Goal: Task Accomplishment & Management: Manage account settings

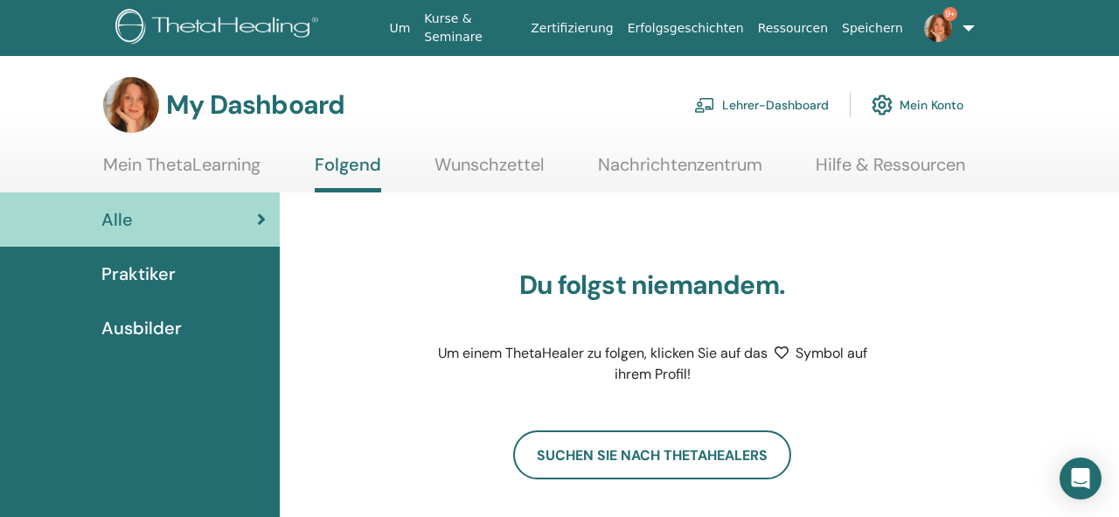
click at [794, 101] on link "Lehrer-Dashboard" at bounding box center [761, 105] width 135 height 38
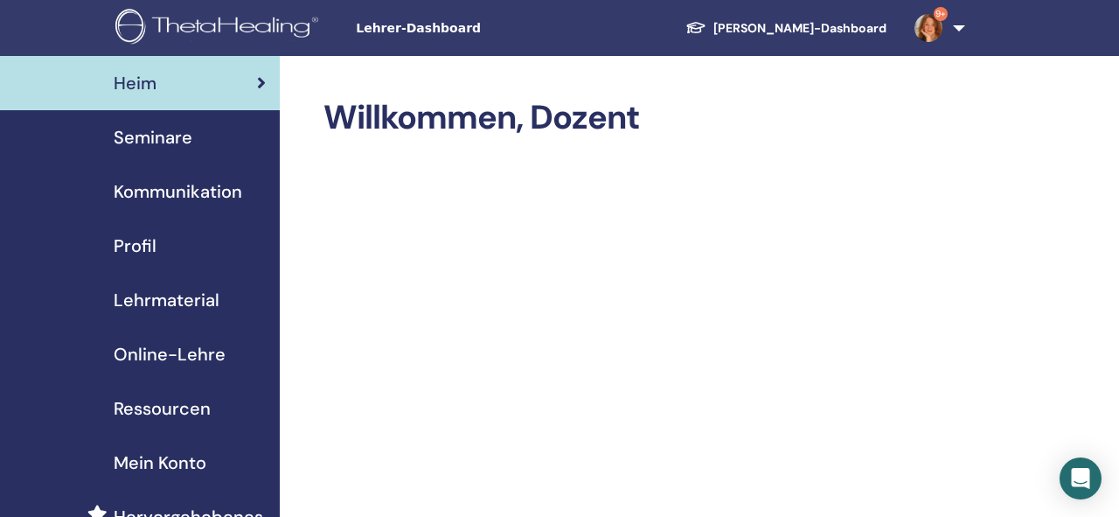
click at [164, 133] on span "Seminare" at bounding box center [153, 137] width 79 height 26
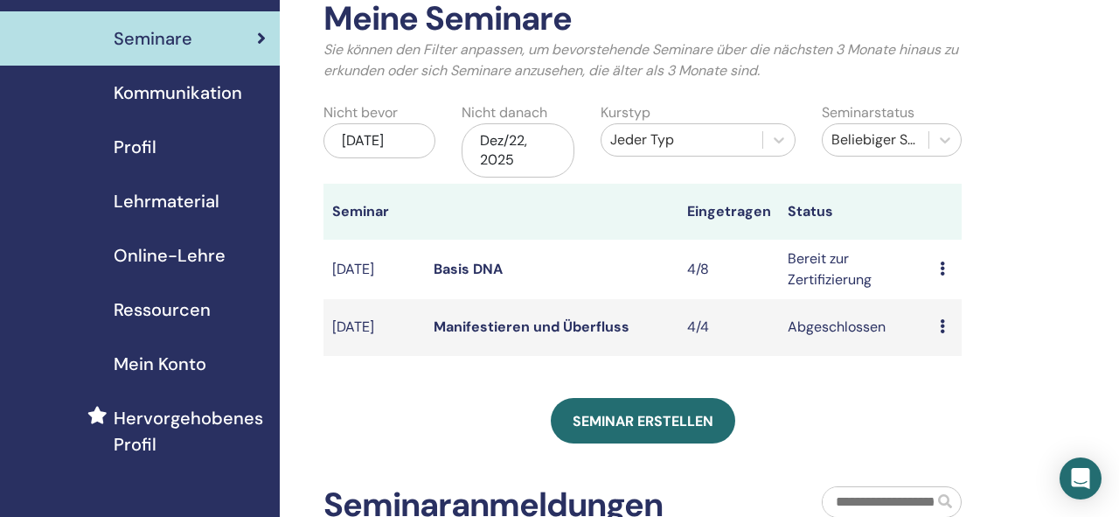
scroll to position [100, 0]
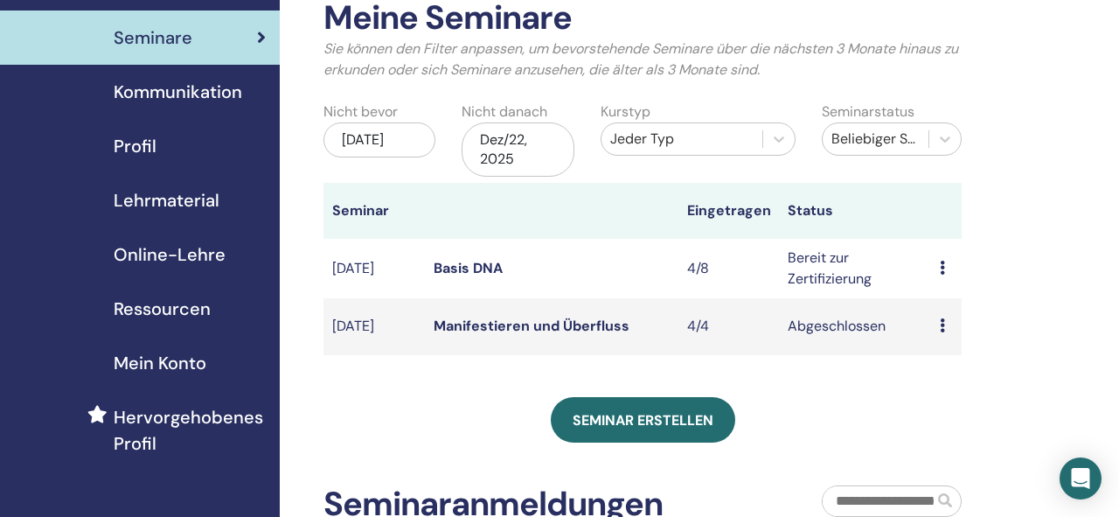
click at [943, 270] on icon at bounding box center [942, 268] width 5 height 14
click at [943, 268] on icon at bounding box center [942, 268] width 5 height 14
click at [953, 310] on link "Bearbeiten" at bounding box center [953, 309] width 71 height 18
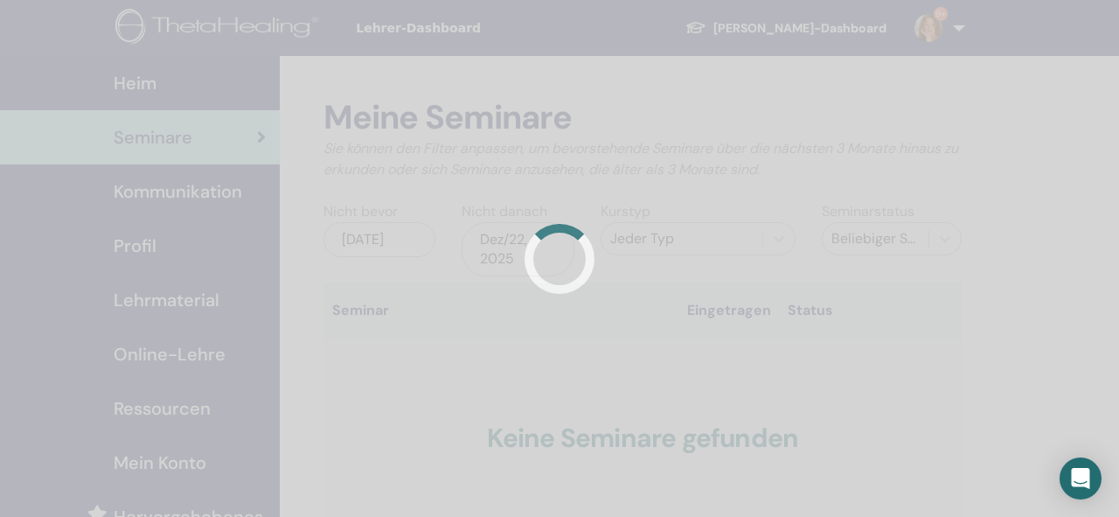
scroll to position [100, 0]
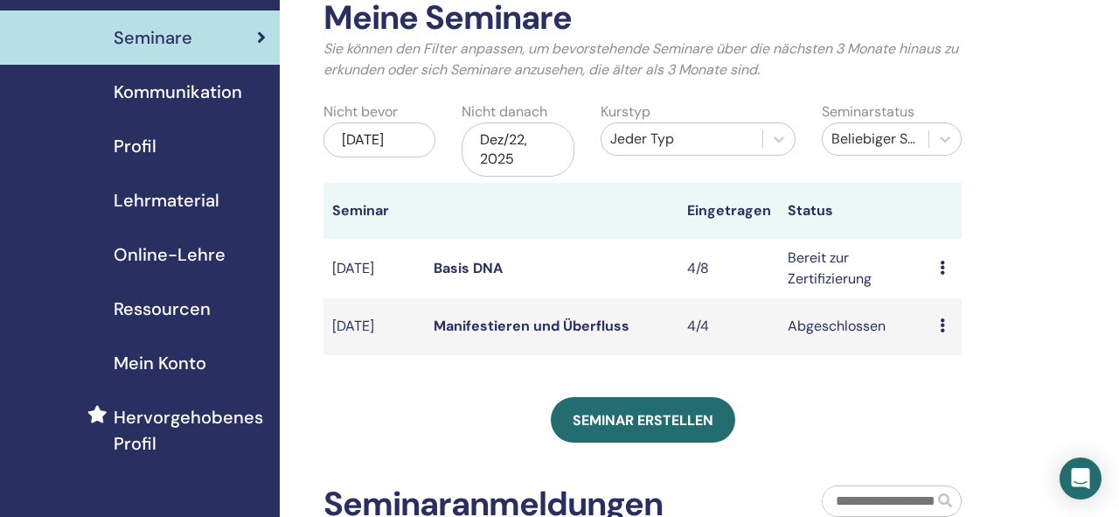
click at [942, 266] on icon at bounding box center [942, 268] width 5 height 14
click at [949, 334] on link "Teilnehmer" at bounding box center [952, 333] width 71 height 18
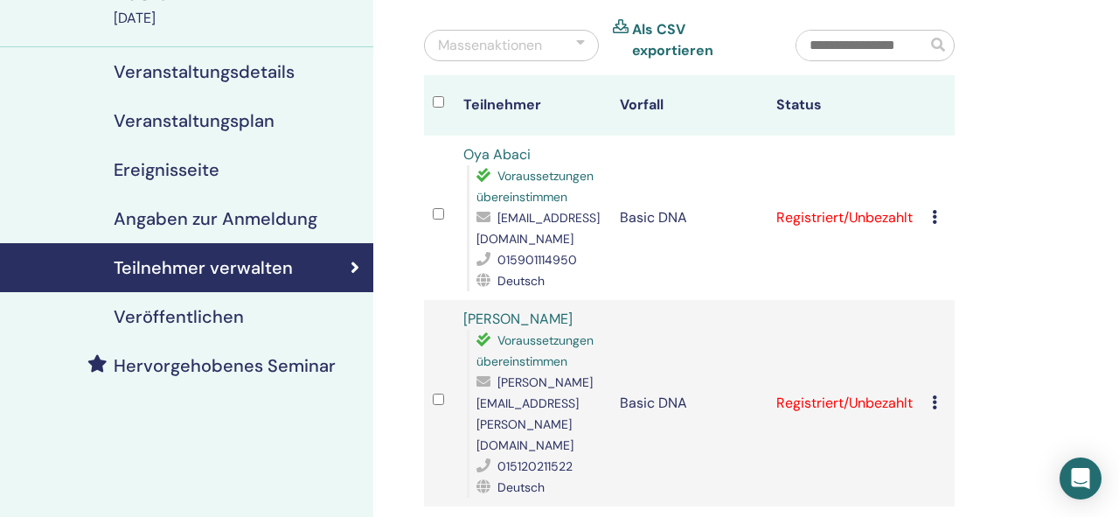
scroll to position [162, 0]
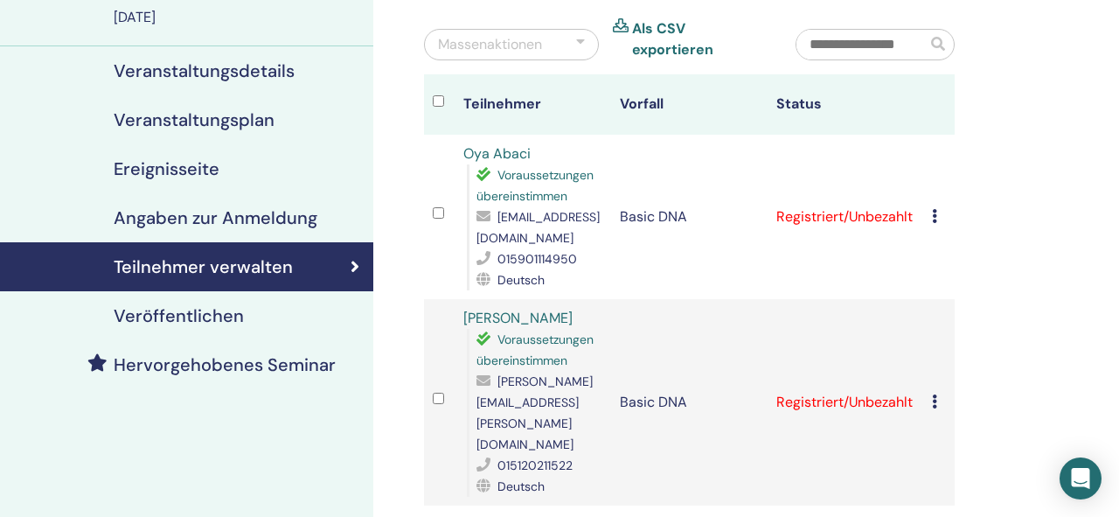
click at [934, 209] on icon at bounding box center [934, 216] width 5 height 14
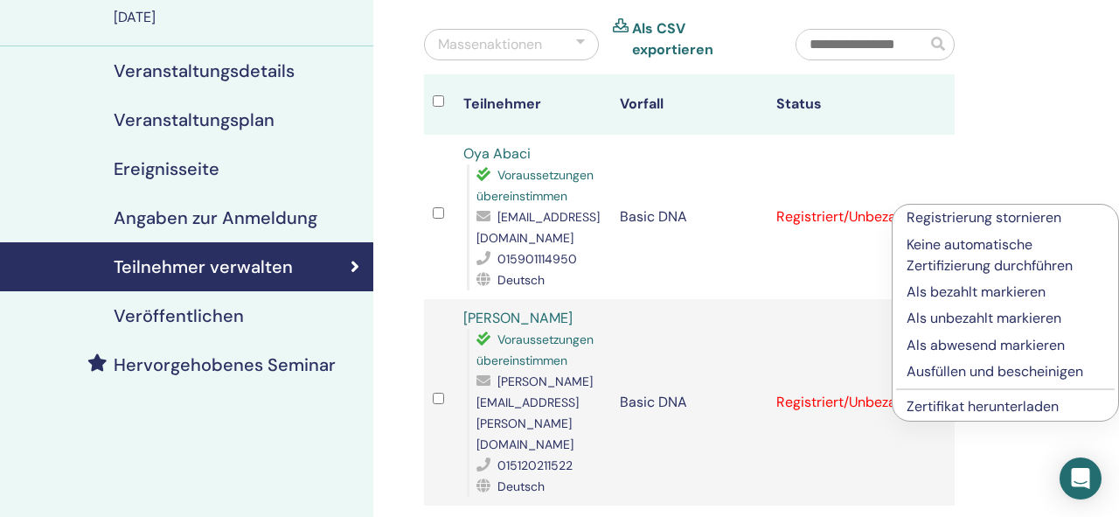
click at [958, 294] on p "Als bezahlt markieren" at bounding box center [1006, 292] width 198 height 21
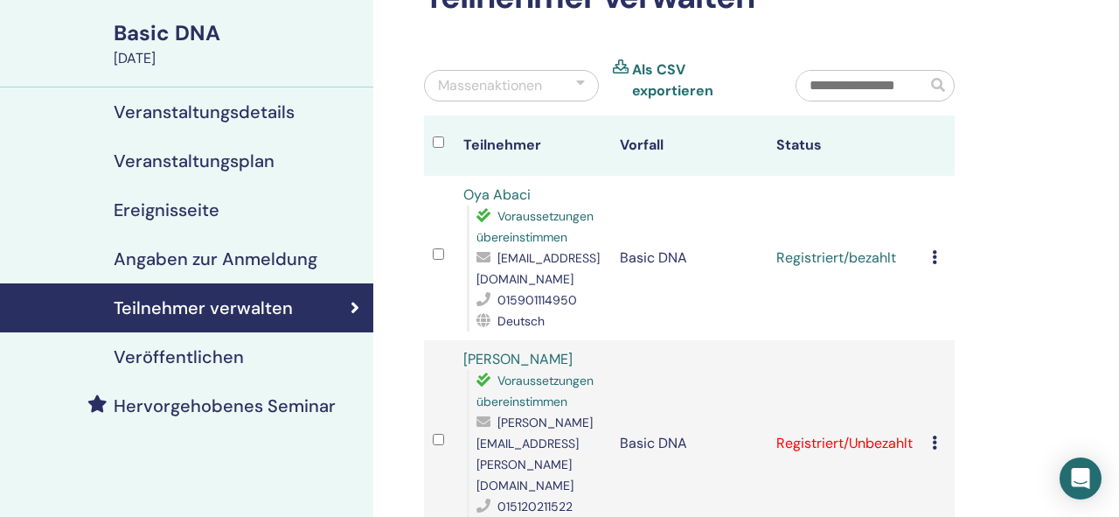
scroll to position [134, 0]
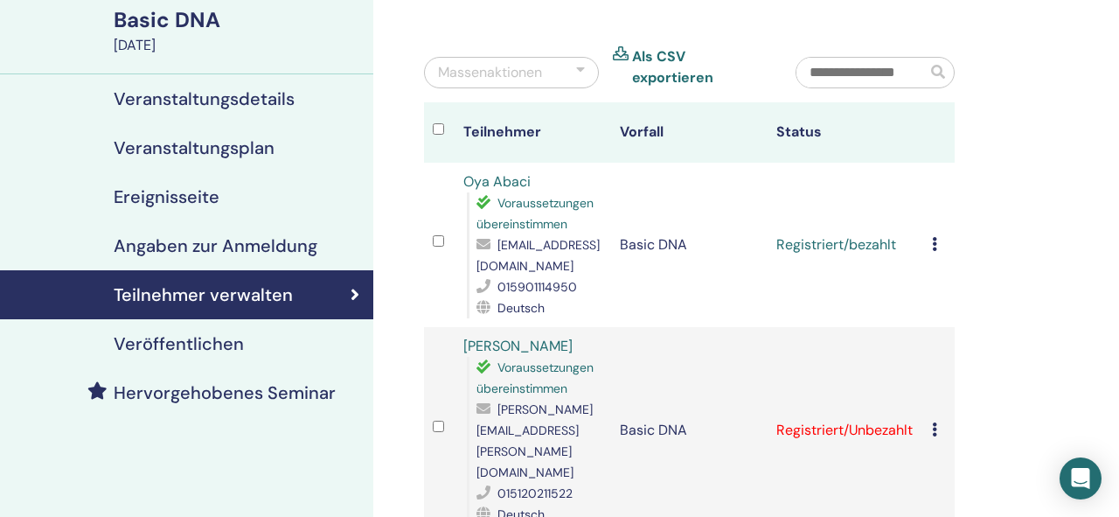
click at [938, 234] on div "Registrierung stornieren Keine automatische Zertifizierung durchführen Als beza…" at bounding box center [939, 244] width 14 height 21
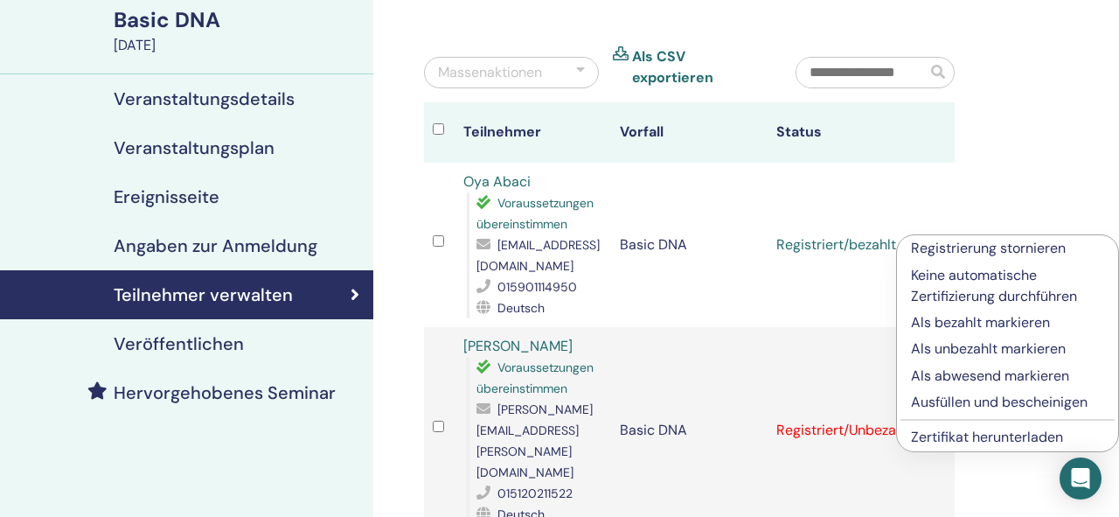
click at [962, 436] on link "Zertifikat herunterladen" at bounding box center [987, 437] width 152 height 18
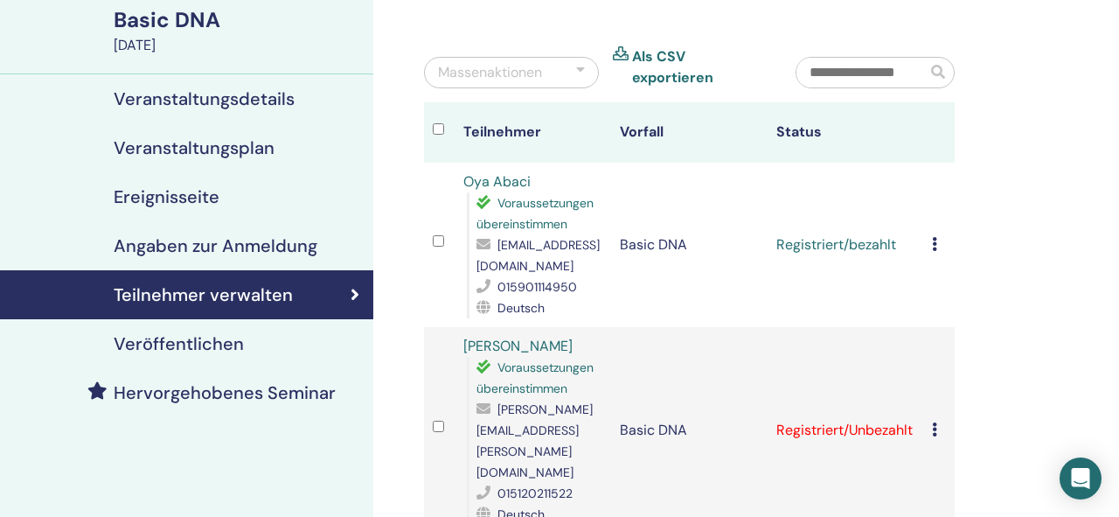
click at [934, 237] on icon at bounding box center [934, 244] width 5 height 14
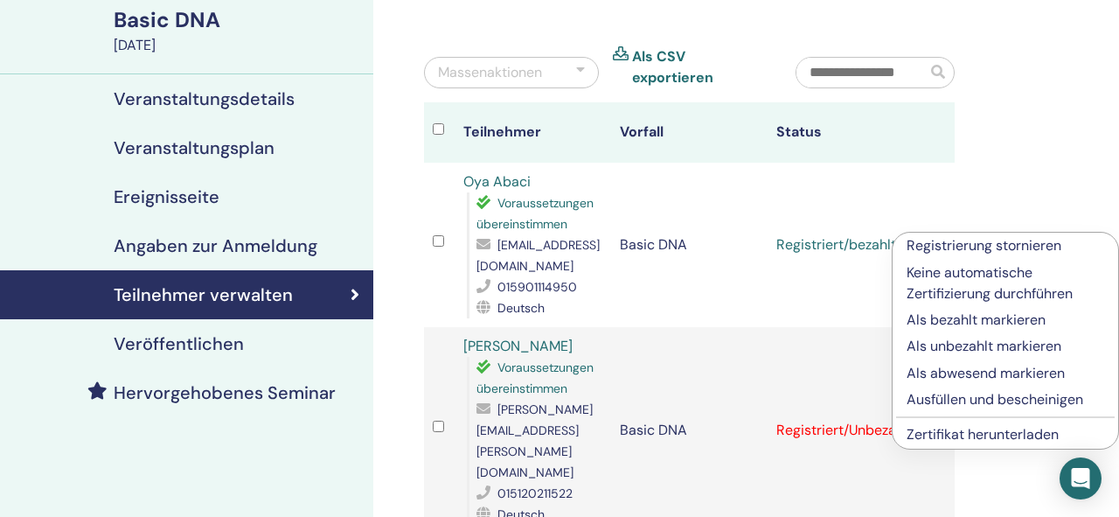
click at [953, 395] on p "Ausfüllen und bescheinigen" at bounding box center [1006, 399] width 198 height 21
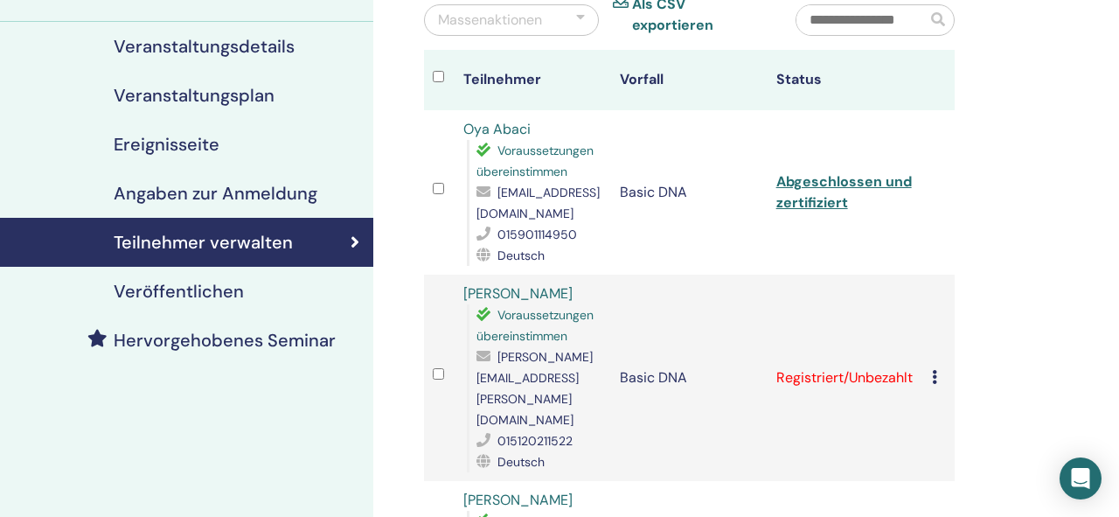
scroll to position [185, 0]
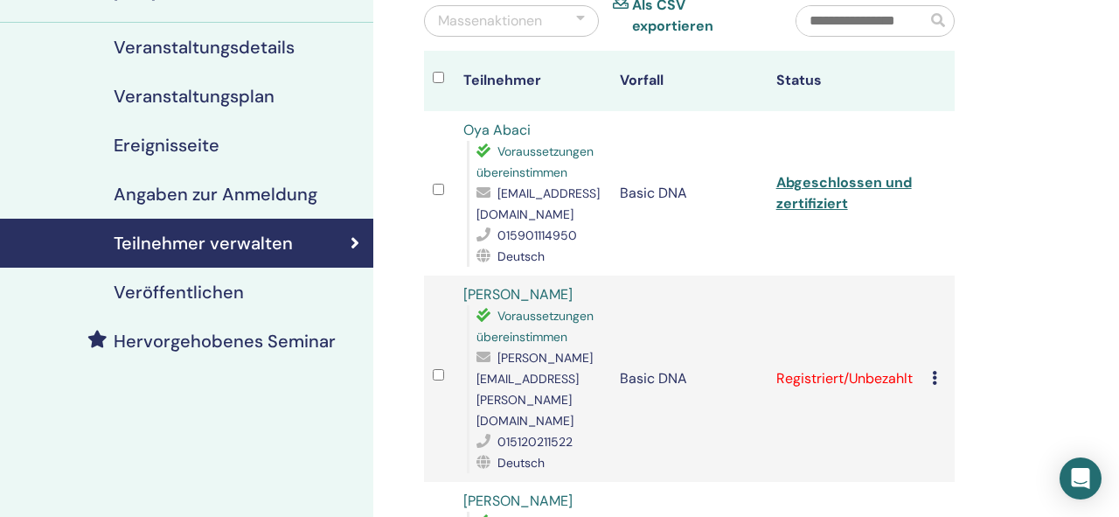
click at [933, 371] on icon at bounding box center [934, 378] width 5 height 14
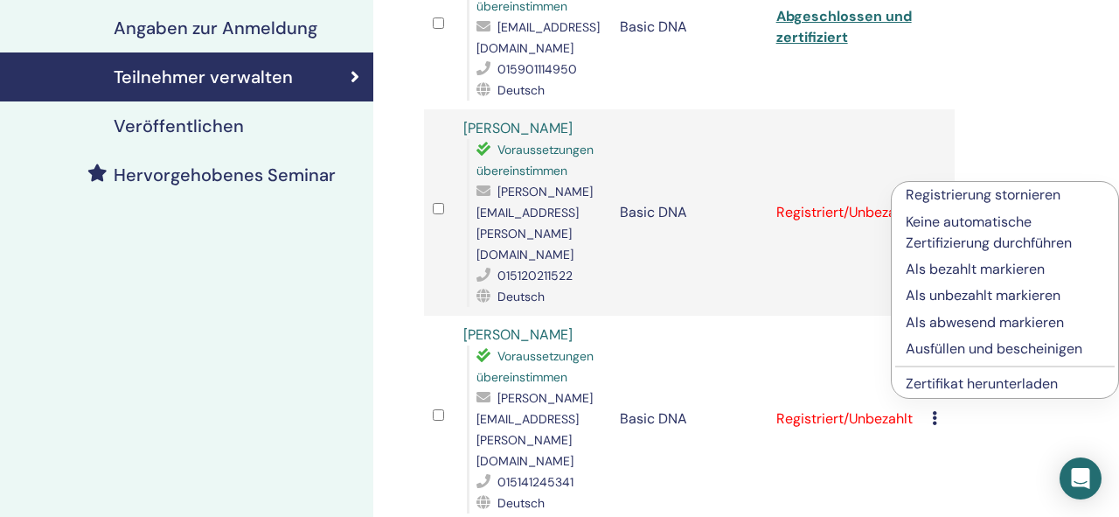
scroll to position [352, 0]
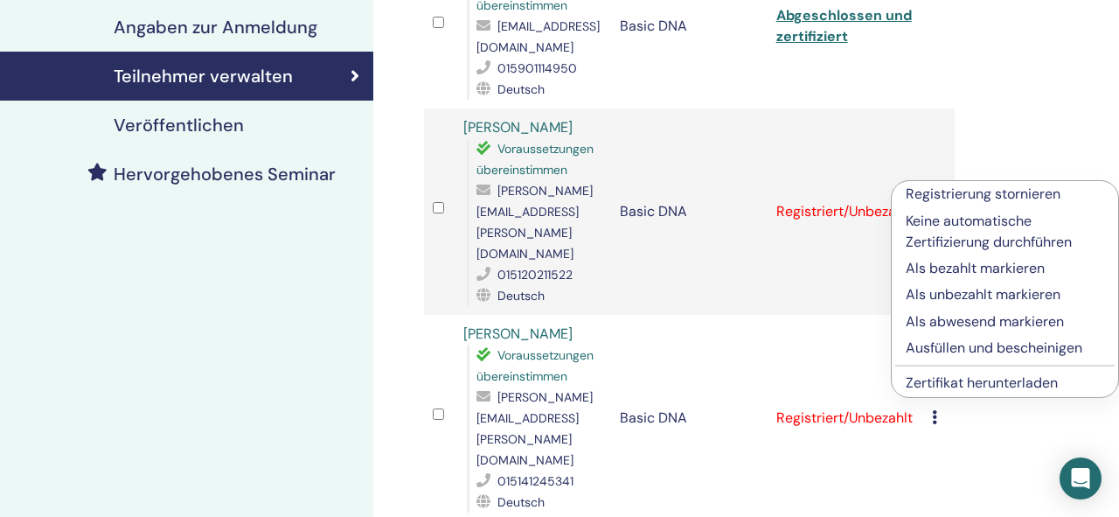
click at [939, 267] on p "Als bezahlt markieren" at bounding box center [1005, 268] width 198 height 21
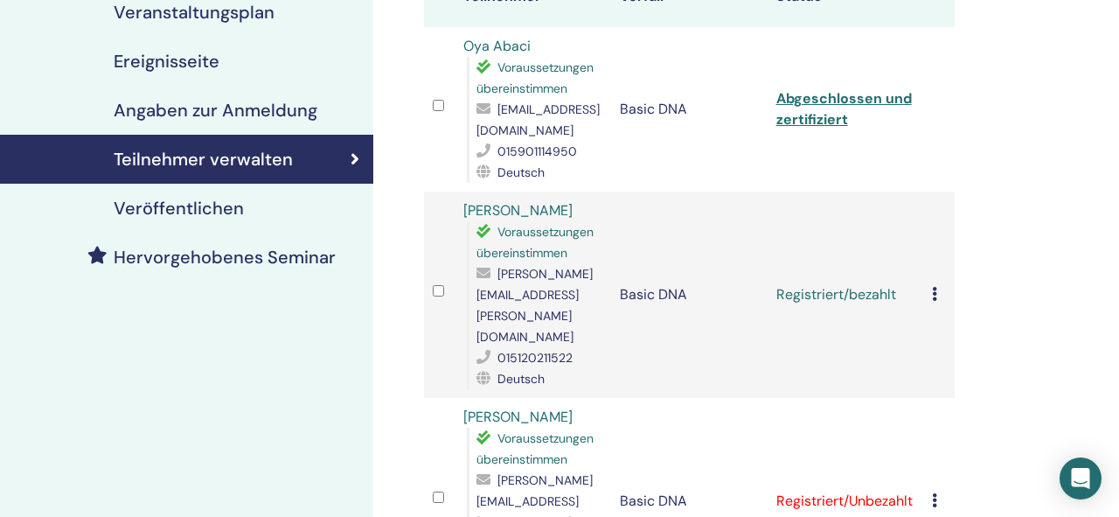
scroll to position [271, 0]
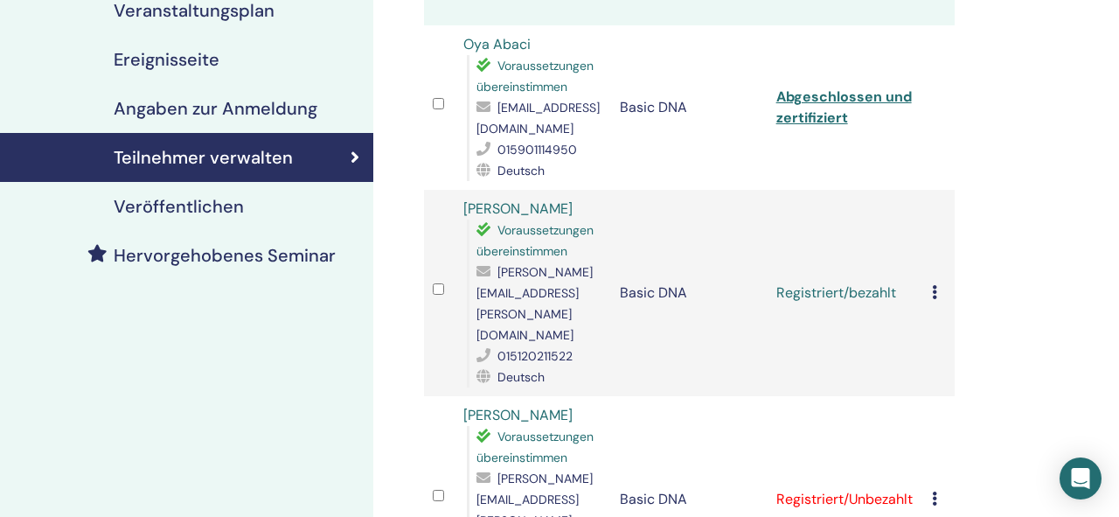
click at [937, 282] on div "Registrierung stornieren Keine automatische Zertifizierung durchführen Als beza…" at bounding box center [939, 292] width 14 height 21
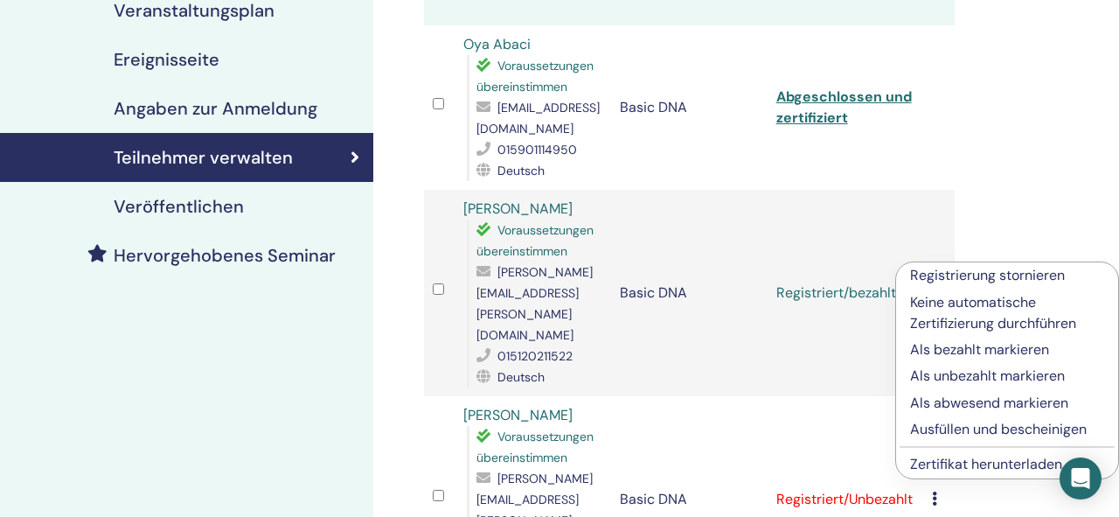
click at [945, 430] on p "Ausfüllen und bescheinigen" at bounding box center [1007, 429] width 194 height 21
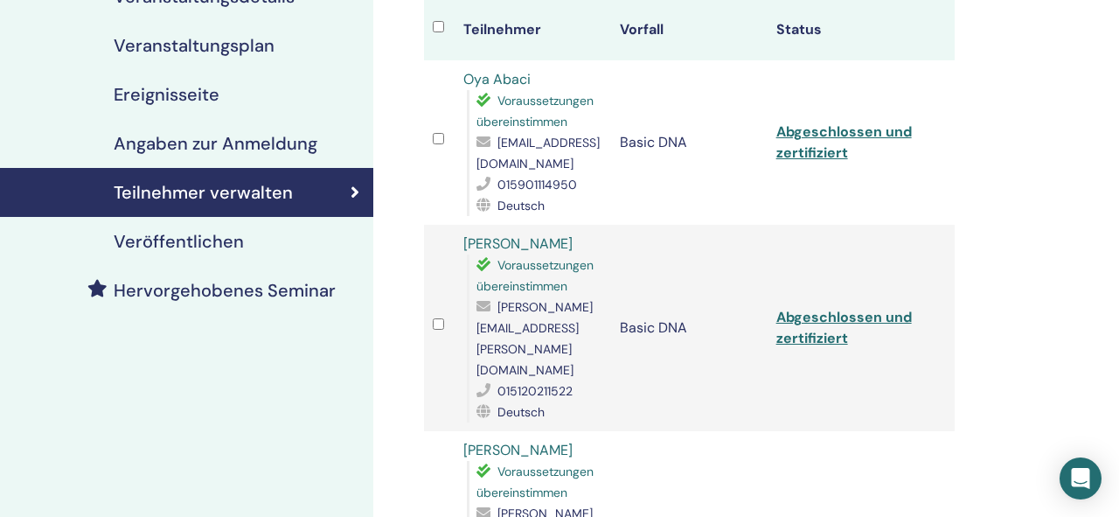
scroll to position [237, 0]
click at [880, 307] on link "Abgeschlossen und zertifiziert" at bounding box center [844, 326] width 136 height 39
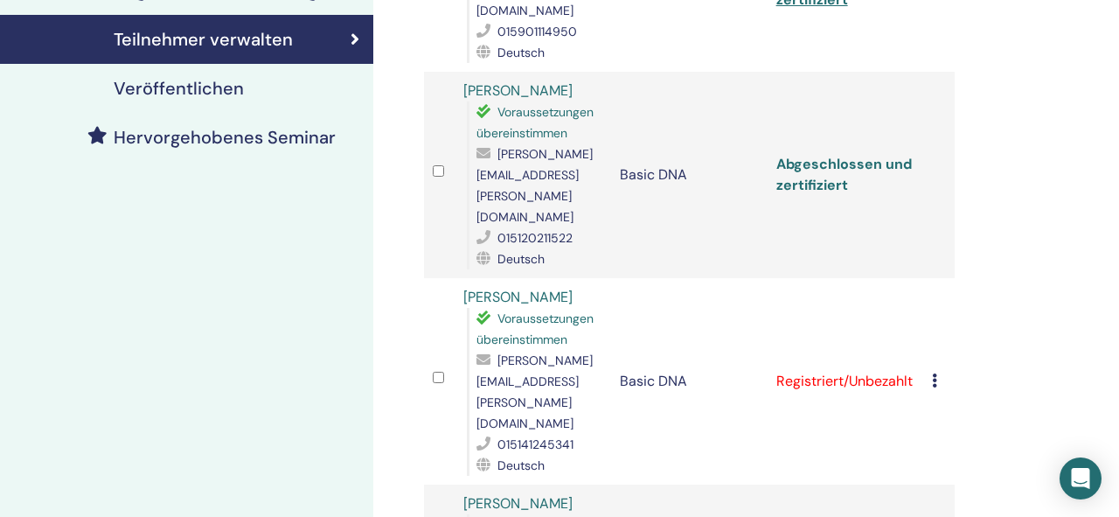
scroll to position [398, 0]
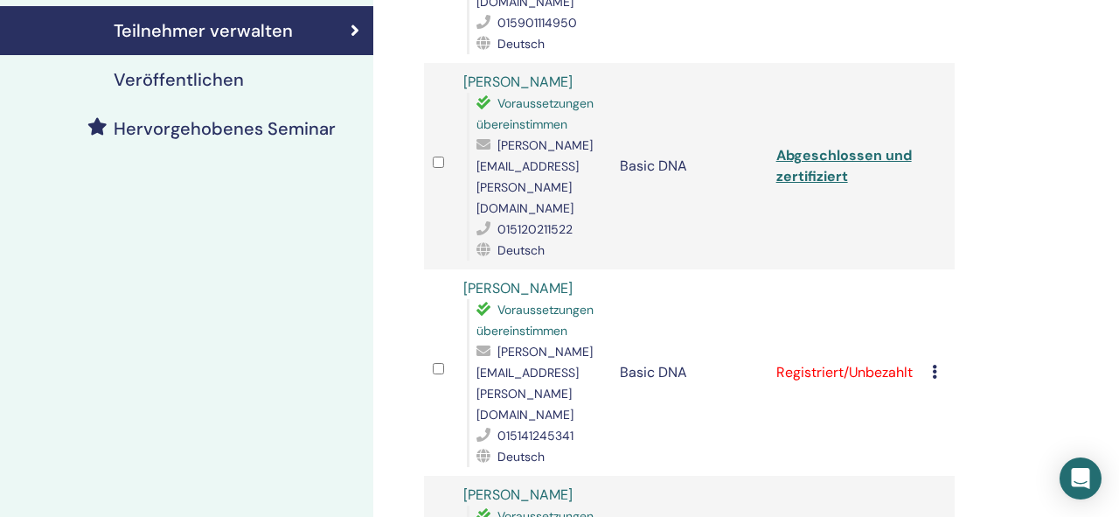
click at [933, 365] on icon at bounding box center [934, 372] width 5 height 14
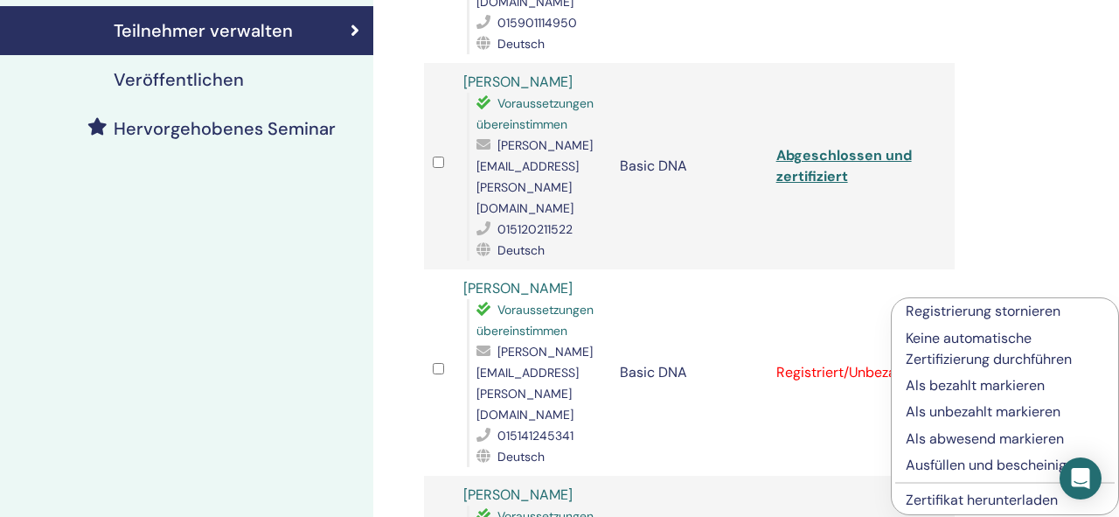
click at [943, 384] on p "Als bezahlt markieren" at bounding box center [1005, 385] width 198 height 21
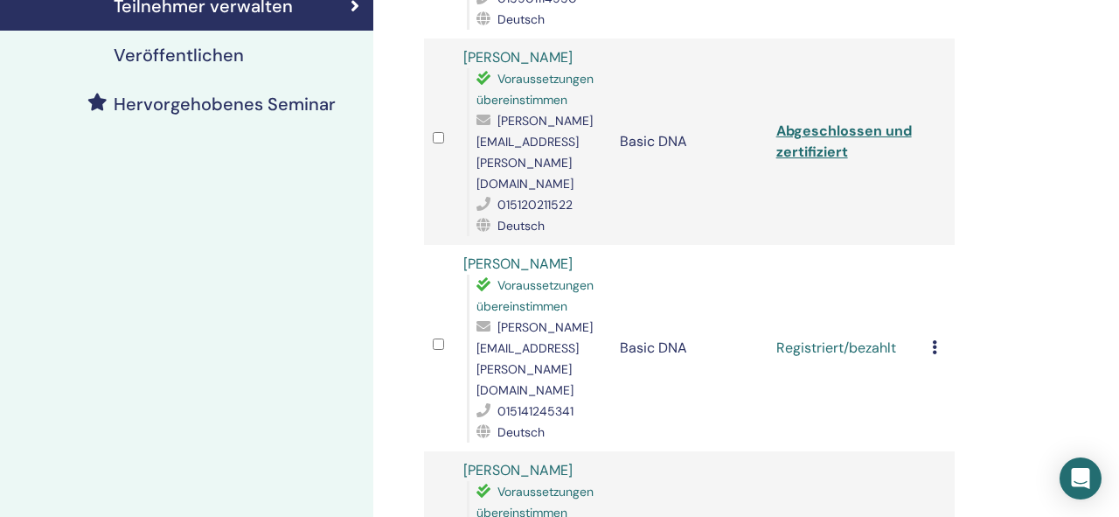
scroll to position [424, 0]
click at [935, 338] on icon at bounding box center [934, 345] width 5 height 14
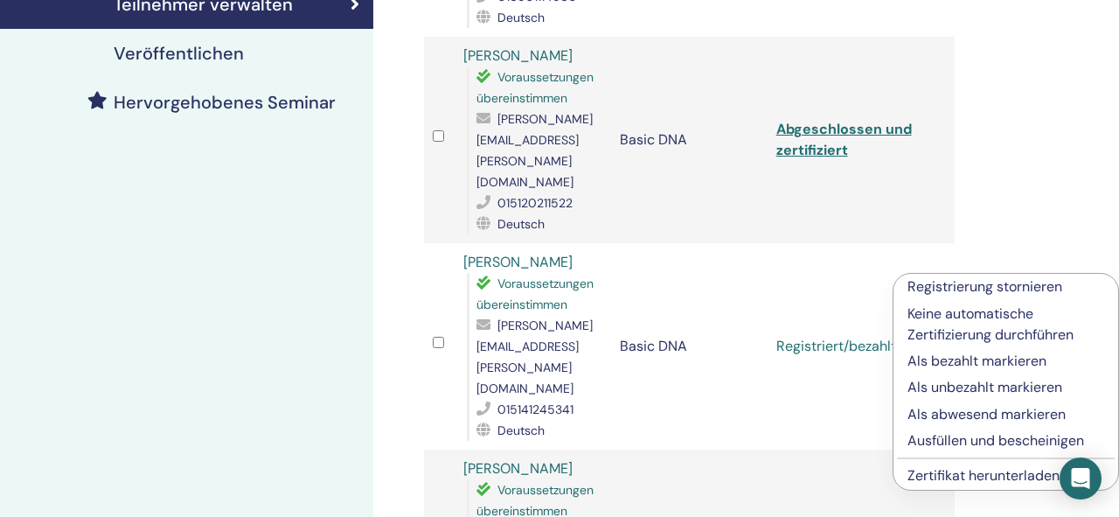
click at [964, 435] on p "Ausfüllen und bescheinigen" at bounding box center [1006, 440] width 197 height 21
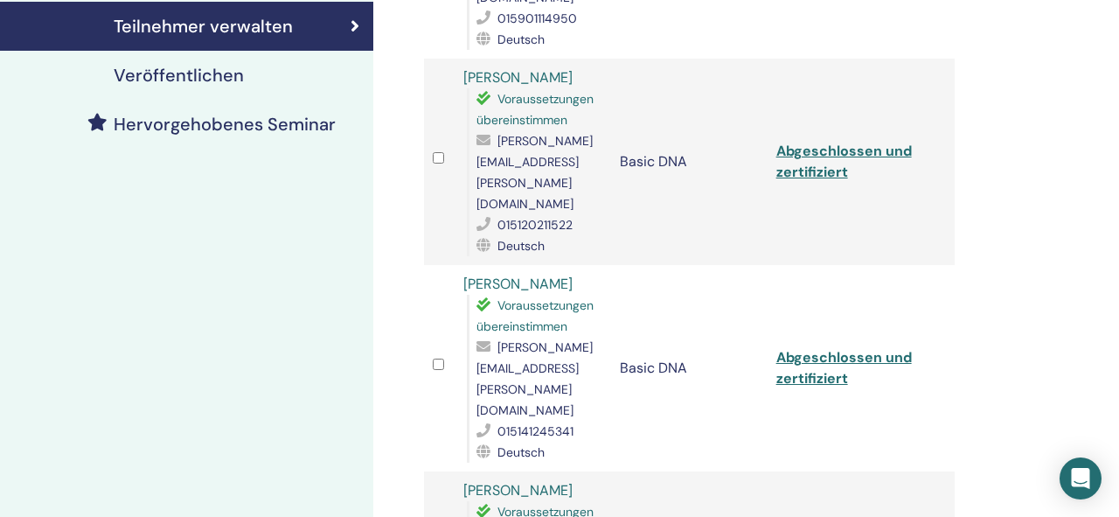
scroll to position [416, 0]
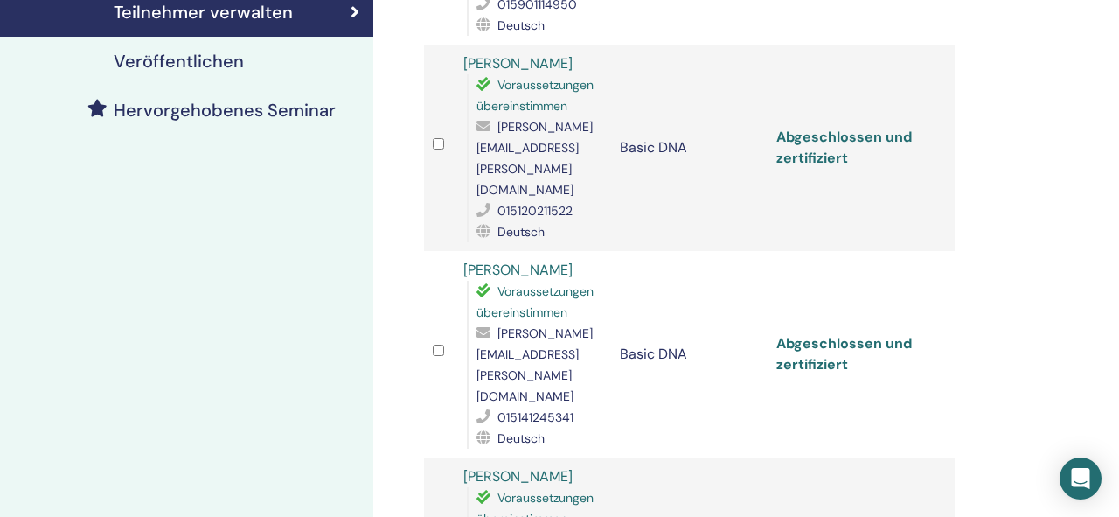
click at [827, 334] on link "Abgeschlossen und zertifiziert" at bounding box center [844, 353] width 136 height 39
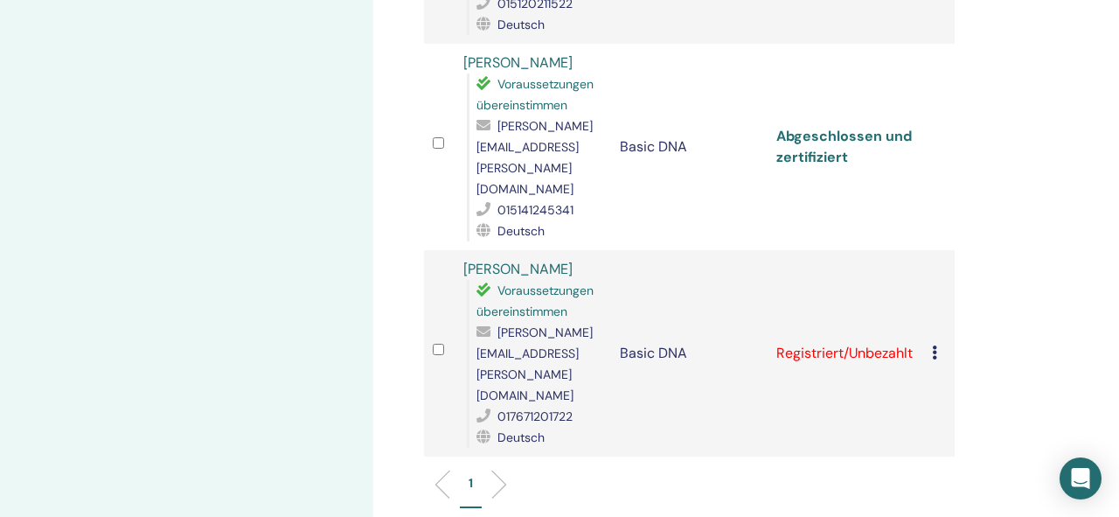
scroll to position [625, 0]
click at [936, 344] on icon at bounding box center [934, 351] width 5 height 14
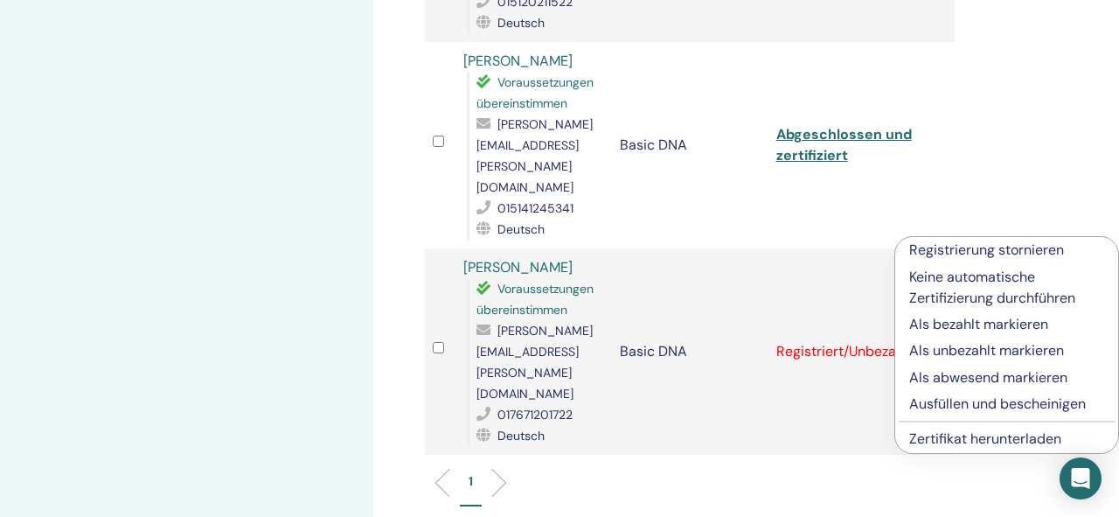
click at [938, 322] on p "Als bezahlt markieren" at bounding box center [1006, 324] width 195 height 21
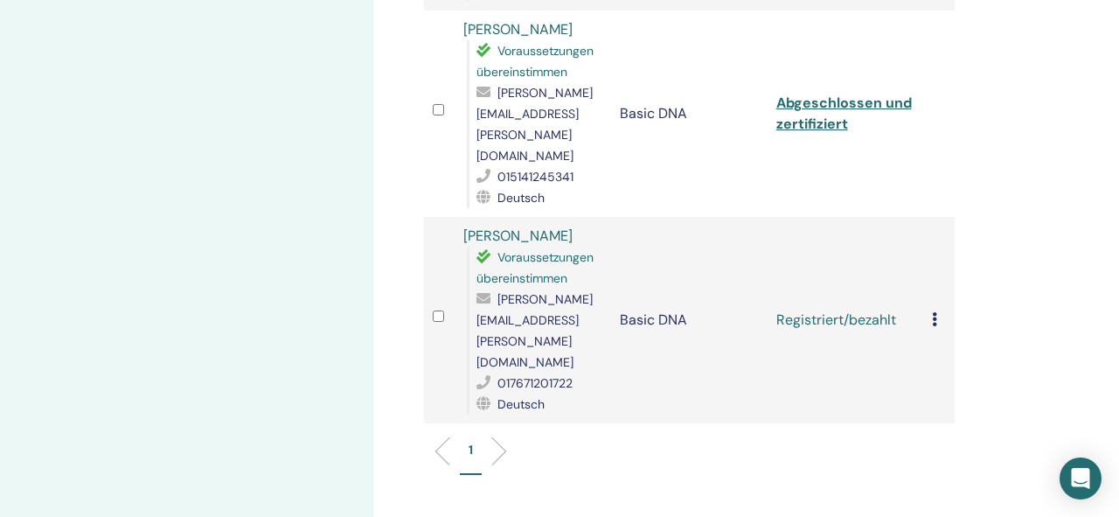
scroll to position [689, 0]
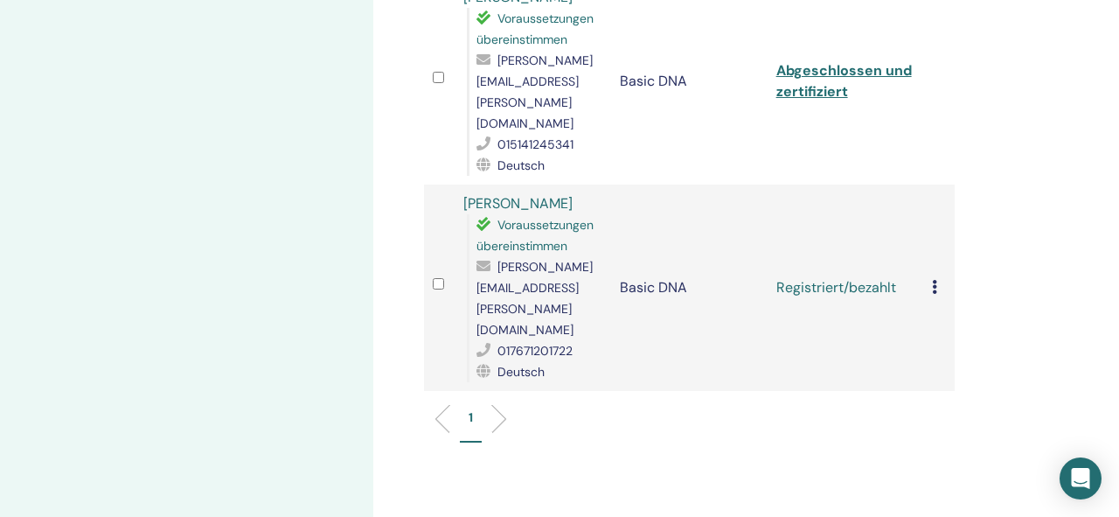
click at [936, 280] on icon at bounding box center [934, 287] width 5 height 14
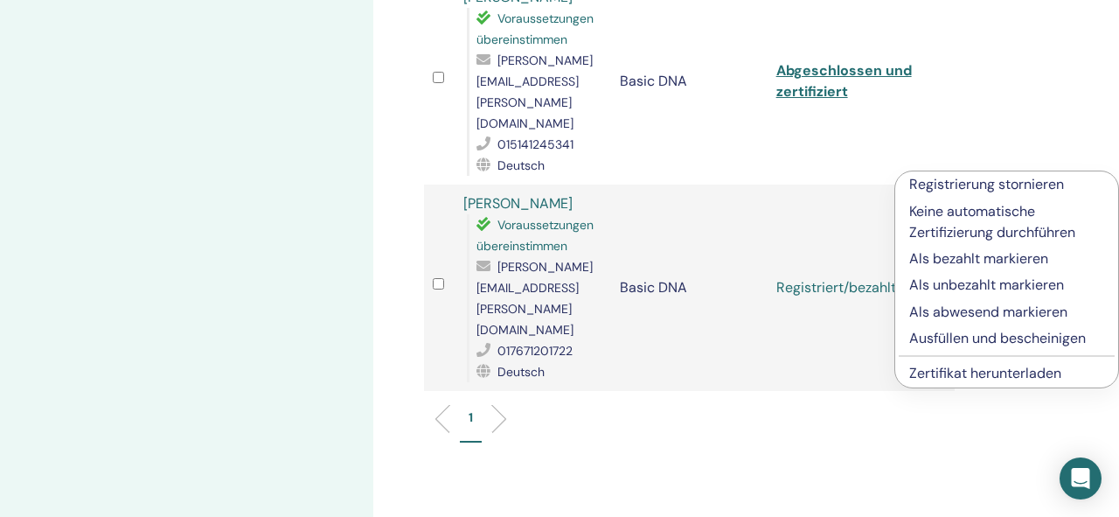
click at [950, 331] on p "Ausfüllen und bescheinigen" at bounding box center [1006, 338] width 195 height 21
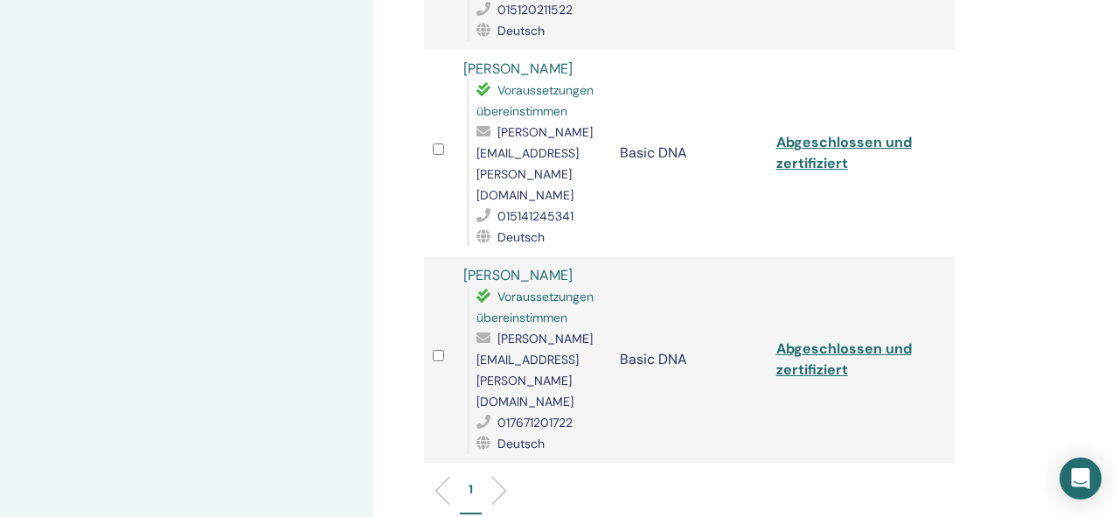
scroll to position [619, 0]
click at [879, 337] on link "Abgeschlossen und zertifiziert" at bounding box center [844, 356] width 136 height 39
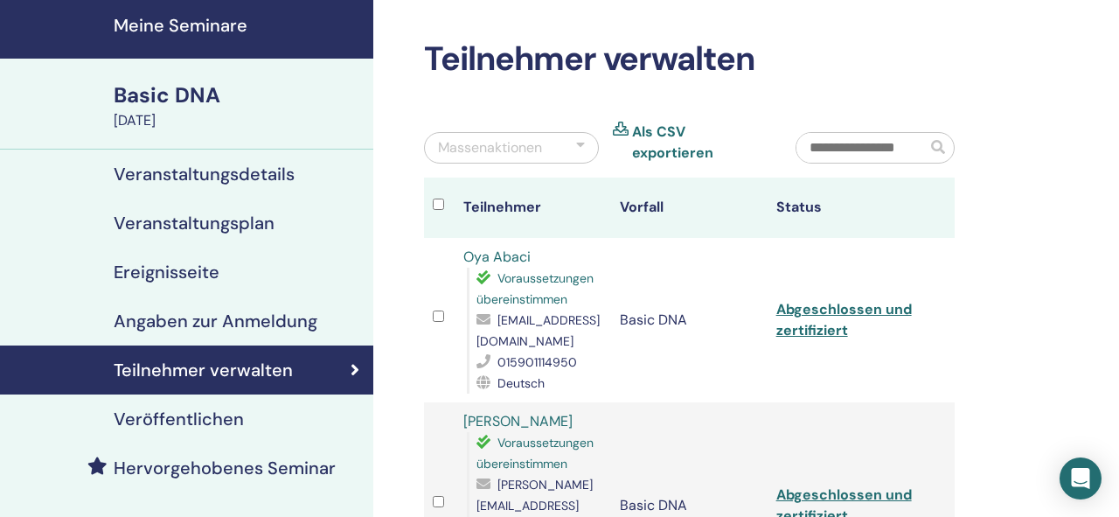
scroll to position [57, 0]
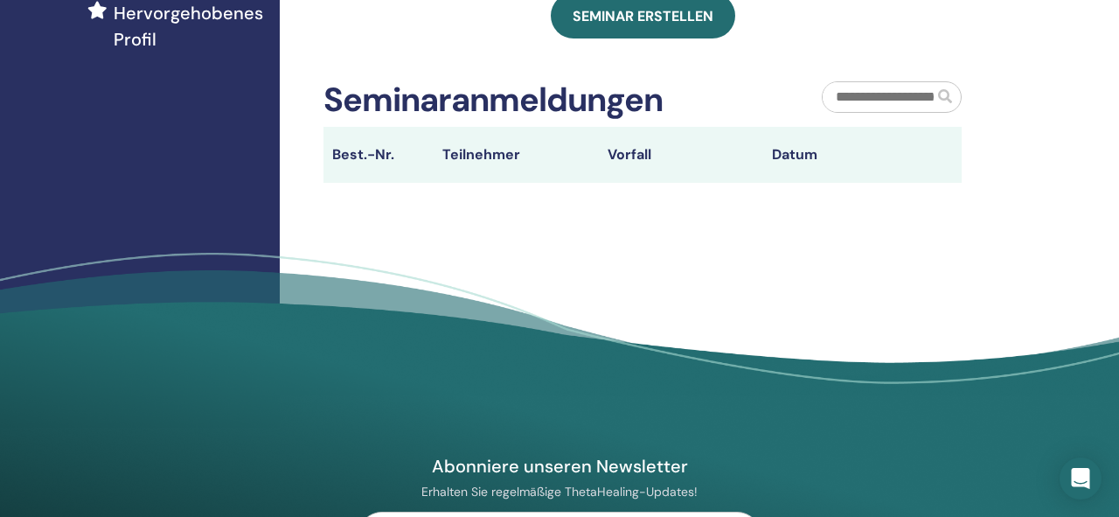
scroll to position [520, 0]
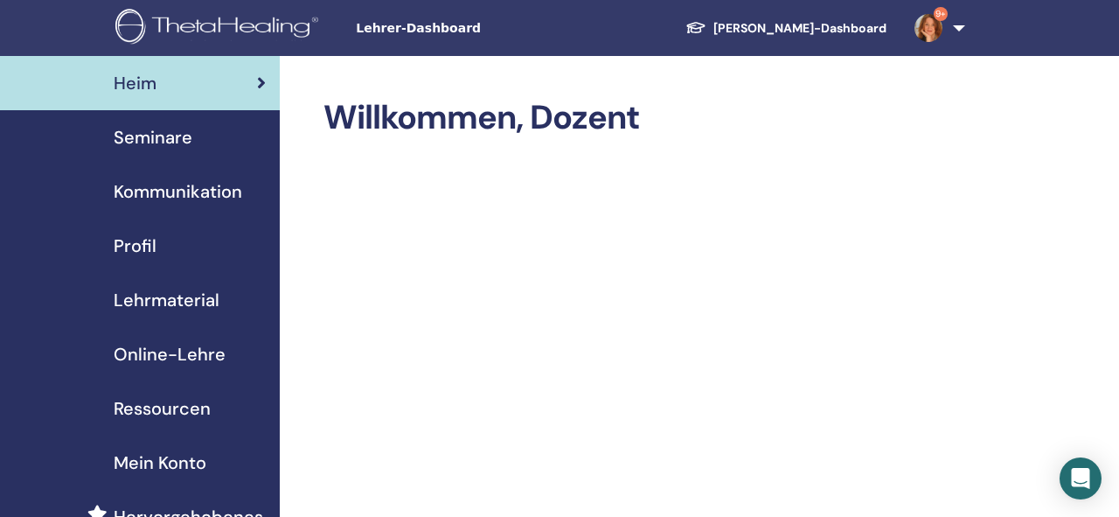
click at [160, 141] on span "Seminare" at bounding box center [153, 137] width 79 height 26
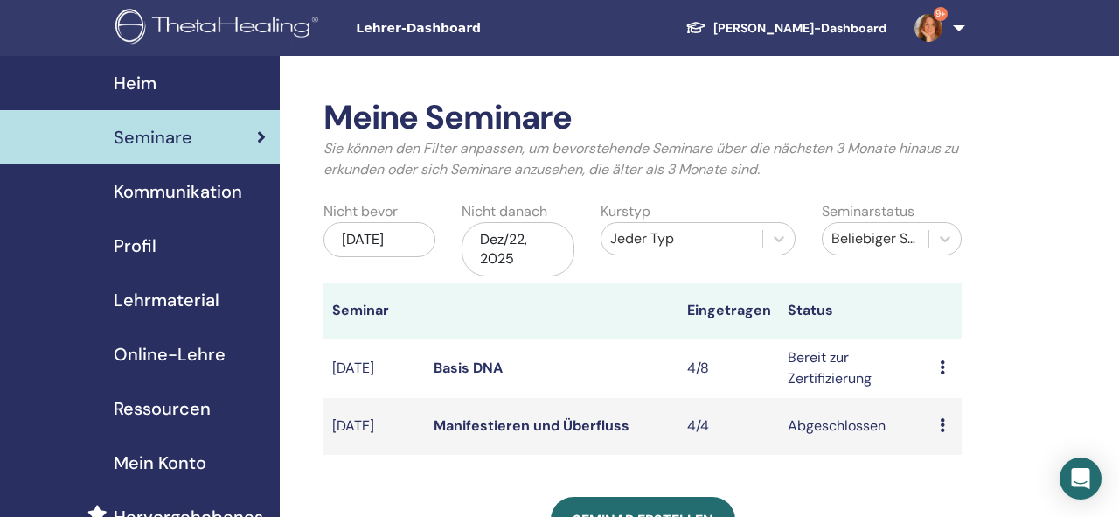
click at [926, 23] on img at bounding box center [929, 28] width 28 height 28
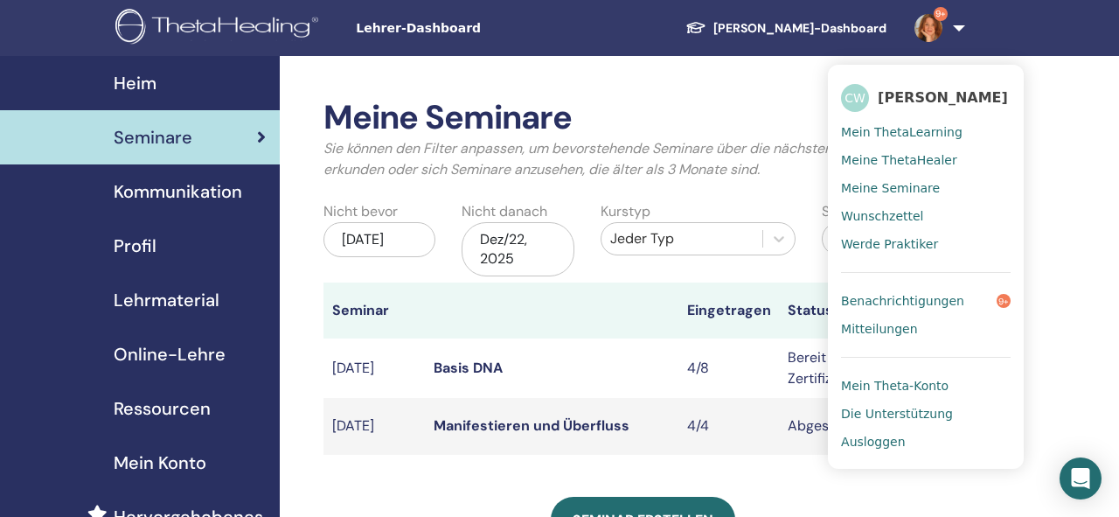
click at [899, 303] on span "Benachrichtigungen" at bounding box center [902, 301] width 123 height 16
